Goal: Task Accomplishment & Management: Manage account settings

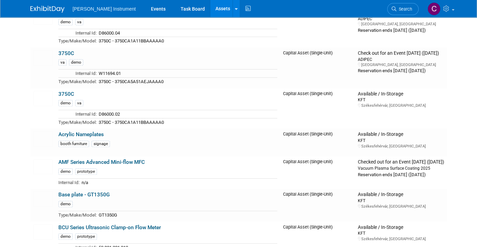
scroll to position [512, 0]
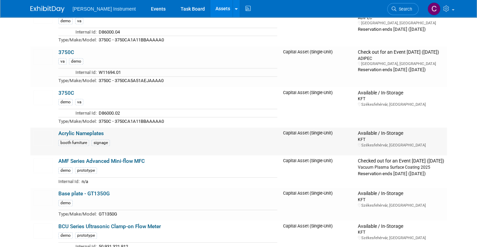
click at [60, 130] on link "Acrylic Nameplates" at bounding box center [80, 133] width 45 height 6
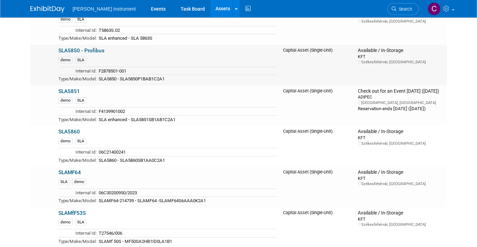
scroll to position [2561, 0]
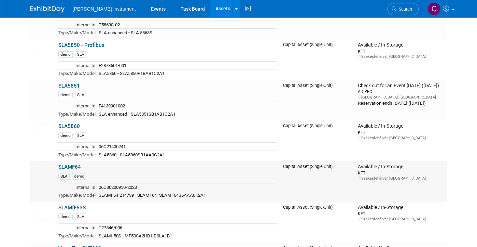
click at [72, 164] on link "SLAMF64" at bounding box center [69, 167] width 23 height 6
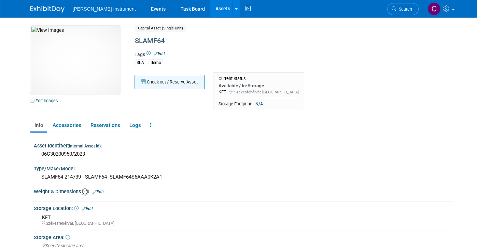
click at [143, 85] on button "Check out / Reserve Asset" at bounding box center [170, 82] width 70 height 14
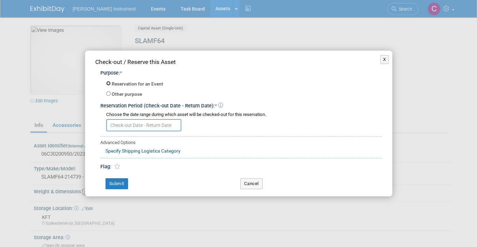
click at [110, 83] on input "Reservation for an Event" at bounding box center [108, 83] width 4 height 4
radio input "true"
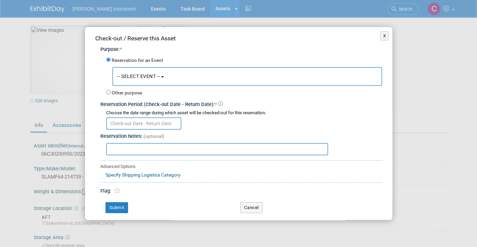
click at [133, 80] on button "-- SELECT EVENT --" at bounding box center [247, 76] width 270 height 19
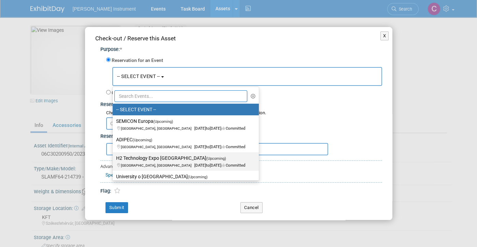
click at [140, 157] on label "H2 Technology Expo Europe (Upcoming) Hamburg, Germany Oct 21, 2025 to Oct 23, 2…" at bounding box center [184, 161] width 136 height 16
click at [114, 157] on input "H2 Technology Expo Europe (Upcoming) Hamburg, Germany Oct 21, 2025 to Oct 23, 2…" at bounding box center [111, 158] width 4 height 4
select select "11128345"
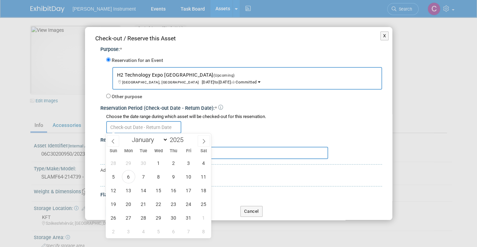
click at [149, 127] on input "text" at bounding box center [143, 127] width 75 height 12
click at [130, 174] on span "6" at bounding box center [128, 176] width 13 height 13
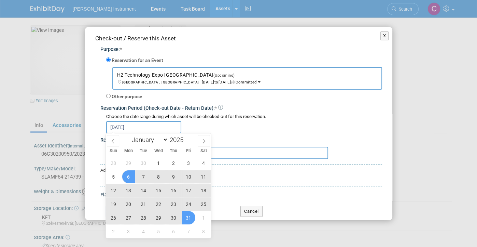
click at [186, 215] on span "31" at bounding box center [188, 217] width 13 height 13
type input "Oct 6, 2025 to Oct 31, 2025"
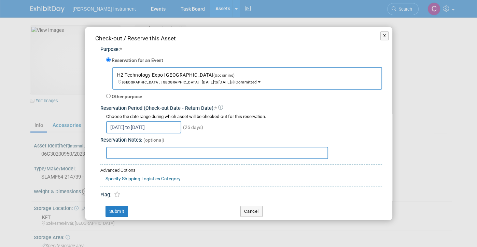
click at [143, 154] on input "text" at bounding box center [217, 153] width 222 height 12
type input "Ship to [GEOGRAPHIC_DATA], Attn: Pit [PERSON_NAME]"
click at [123, 206] on button "Submit" at bounding box center [117, 211] width 23 height 11
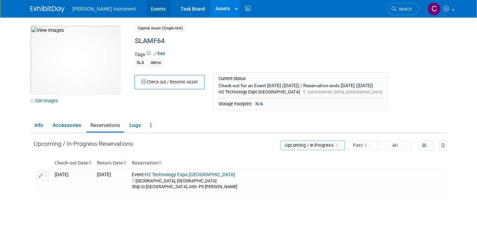
click at [146, 9] on link "Events" at bounding box center [158, 8] width 25 height 17
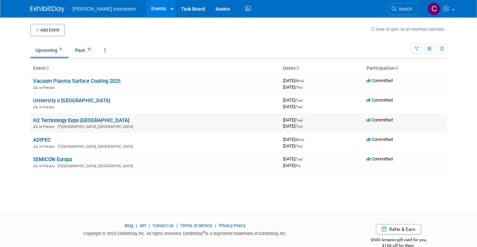
click at [148, 118] on td "H2 Technology Expo Europe In-Person Hamburg, Germany" at bounding box center [155, 122] width 250 height 19
click at [89, 120] on link "H2 Technology Expo [GEOGRAPHIC_DATA]" at bounding box center [81, 120] width 96 height 6
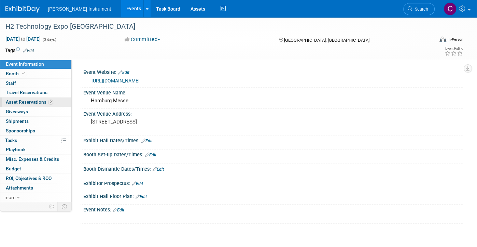
click at [23, 100] on span "Asset Reservations 2" at bounding box center [29, 101] width 47 height 5
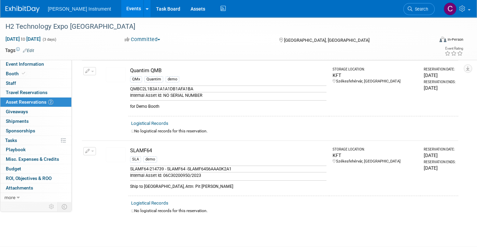
scroll to position [34, 0]
